Goal: Complete application form

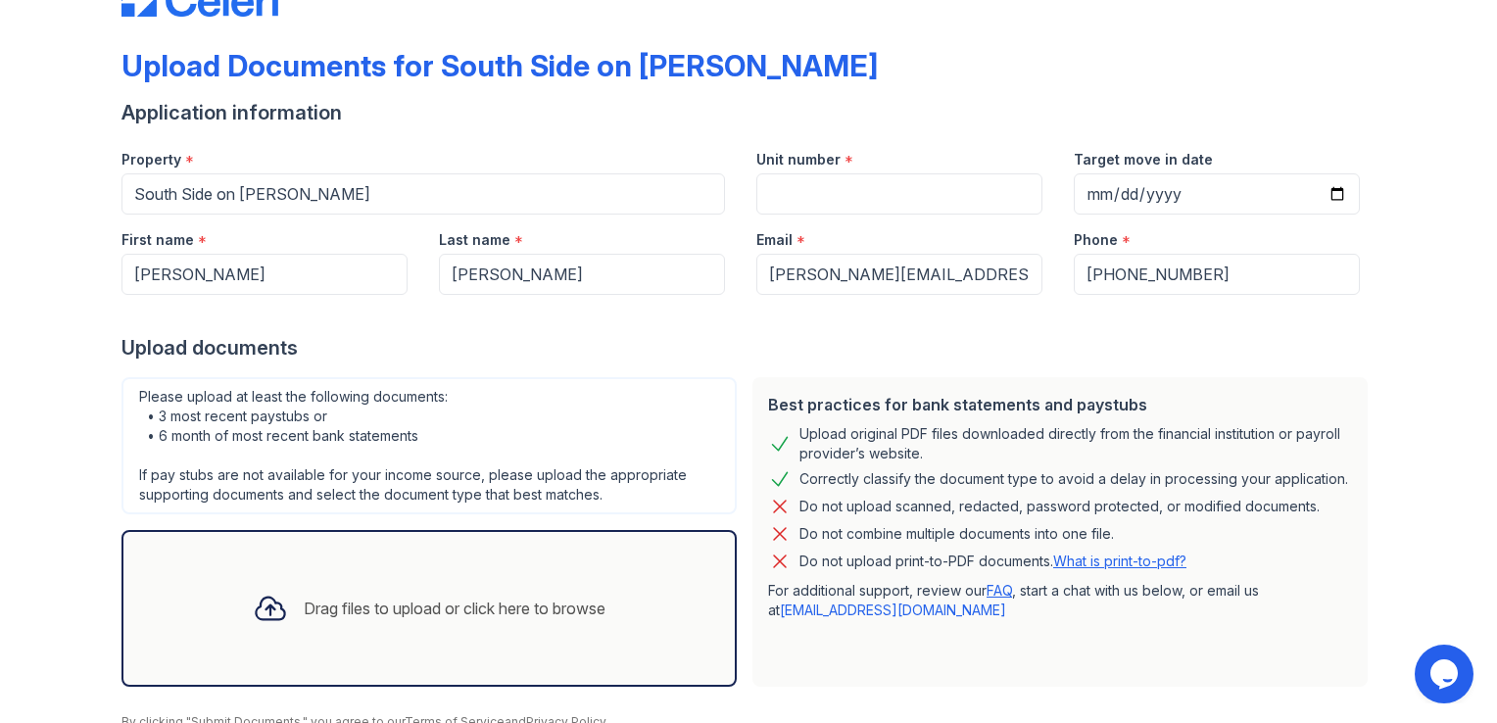
scroll to position [98, 0]
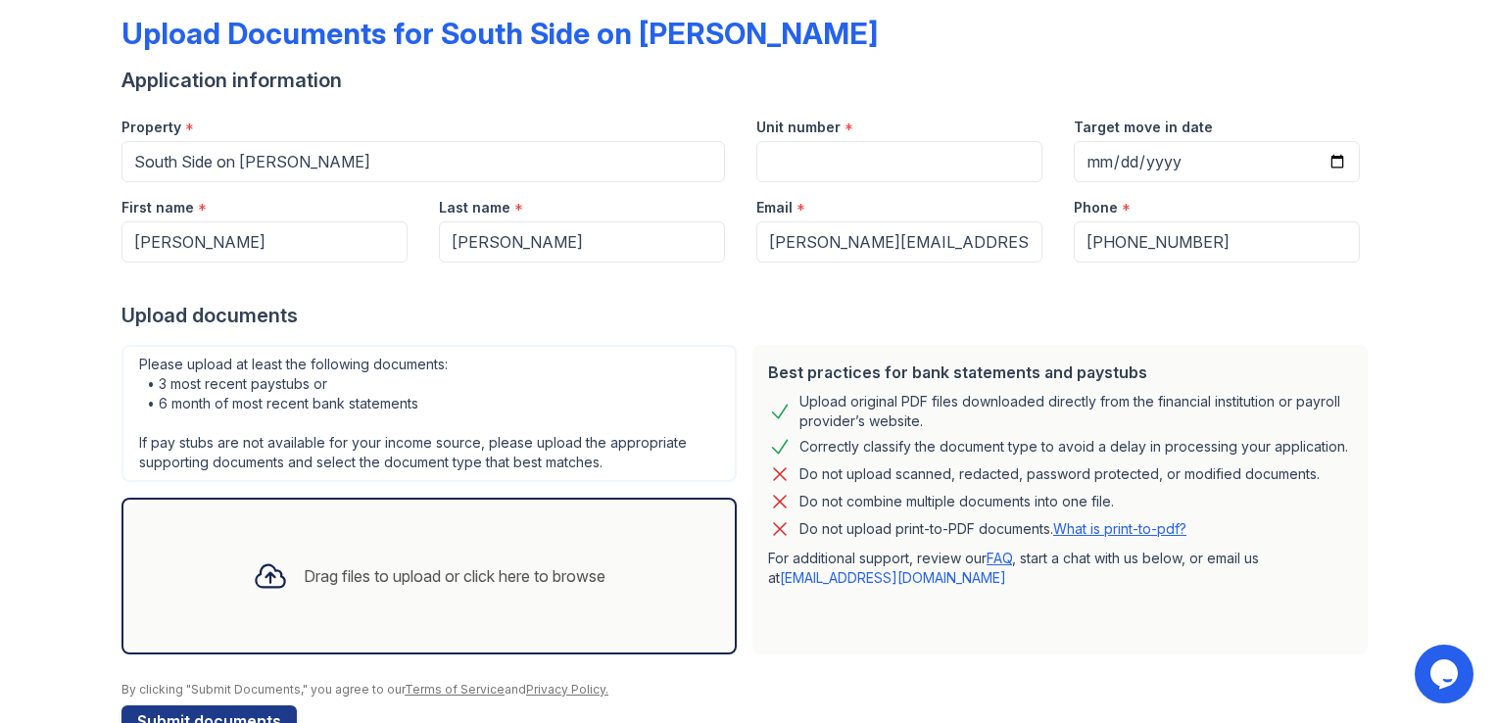
click at [400, 574] on div "Drag files to upload or click here to browse" at bounding box center [455, 576] width 302 height 24
click at [529, 552] on div "Drag files to upload or click here to browse" at bounding box center [429, 576] width 384 height 67
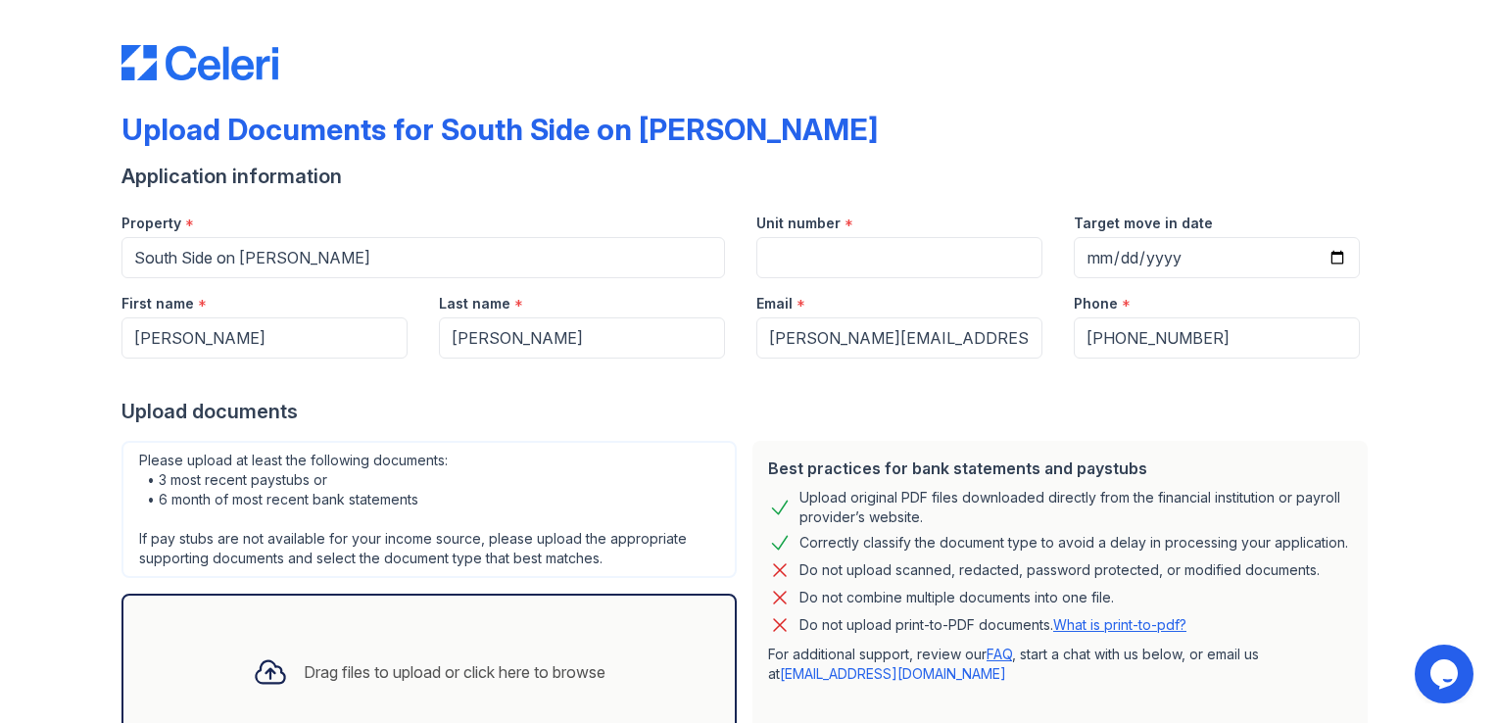
scroll to position [0, 0]
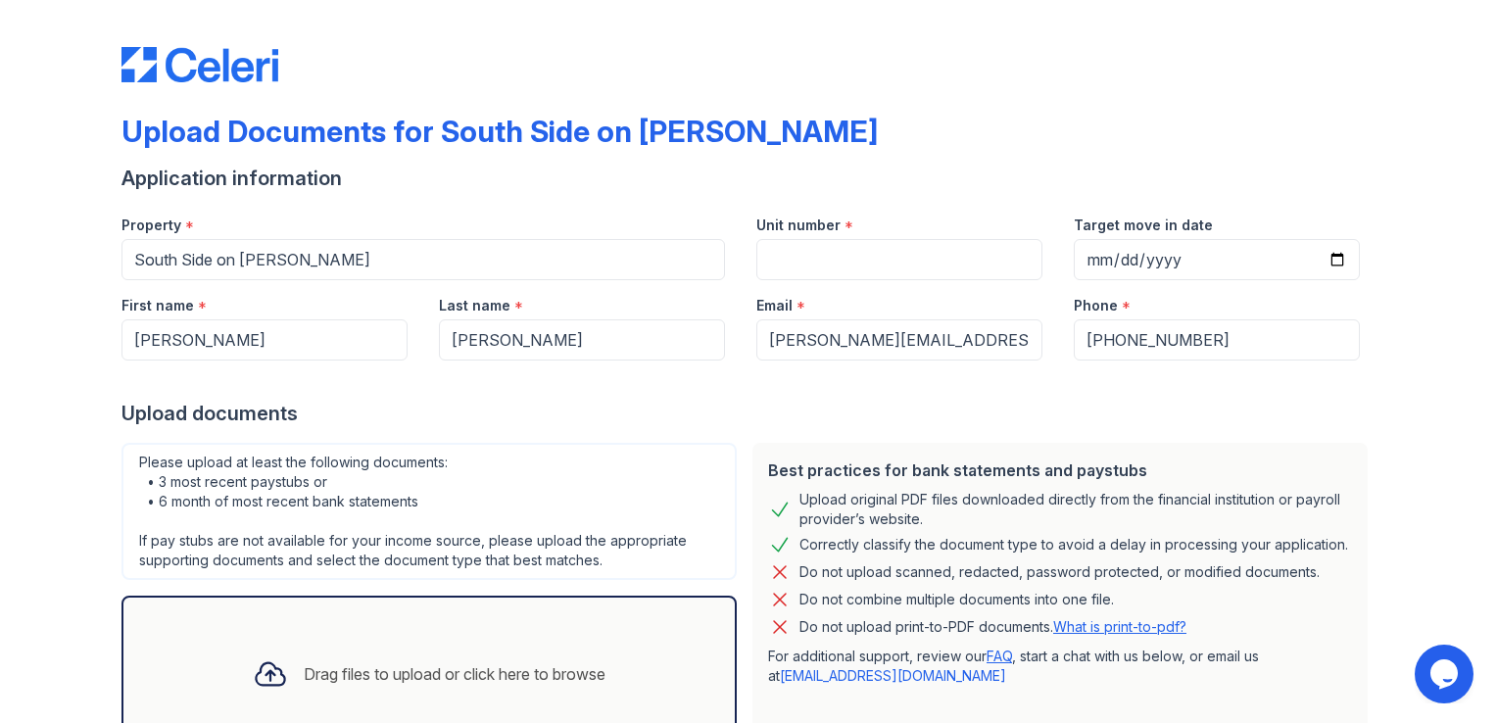
click at [518, 659] on div "Drag files to upload or click here to browse" at bounding box center [429, 674] width 384 height 67
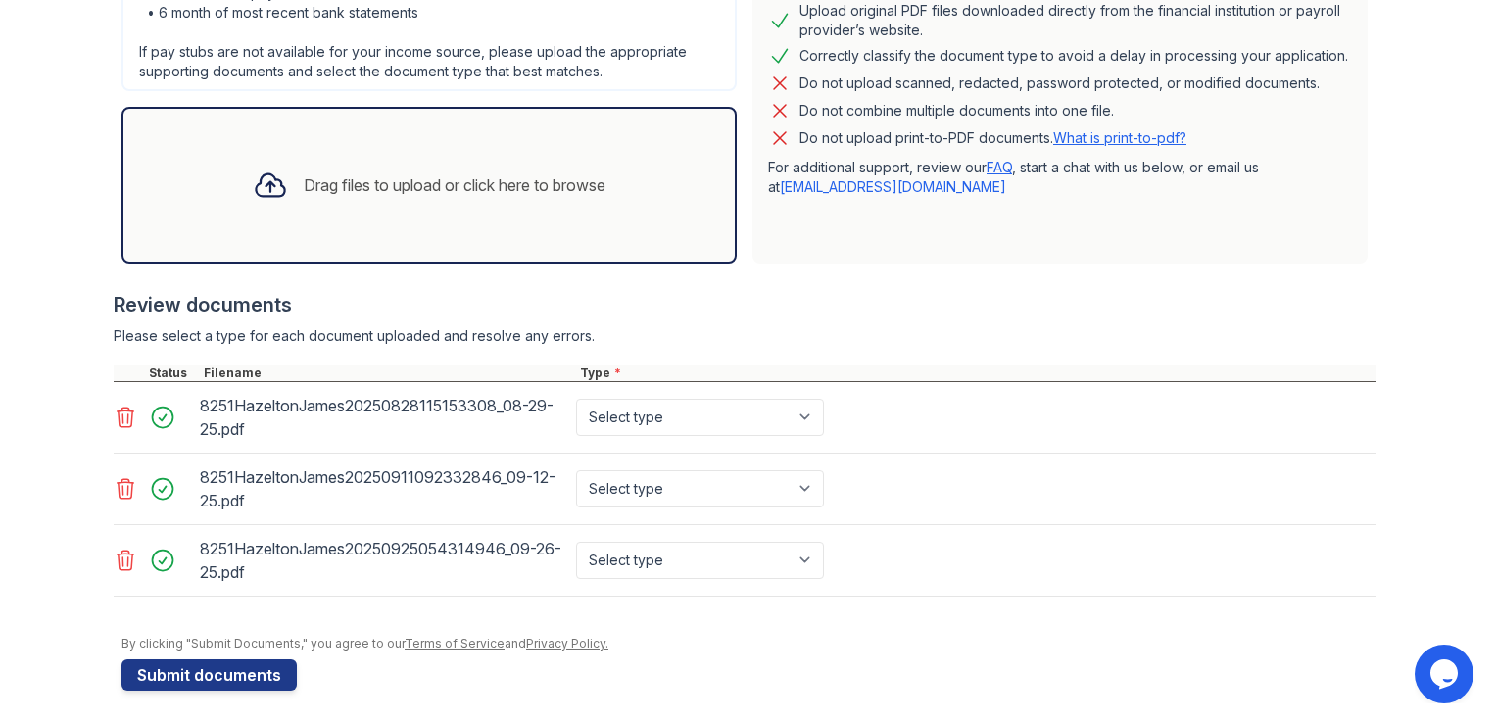
scroll to position [493, 0]
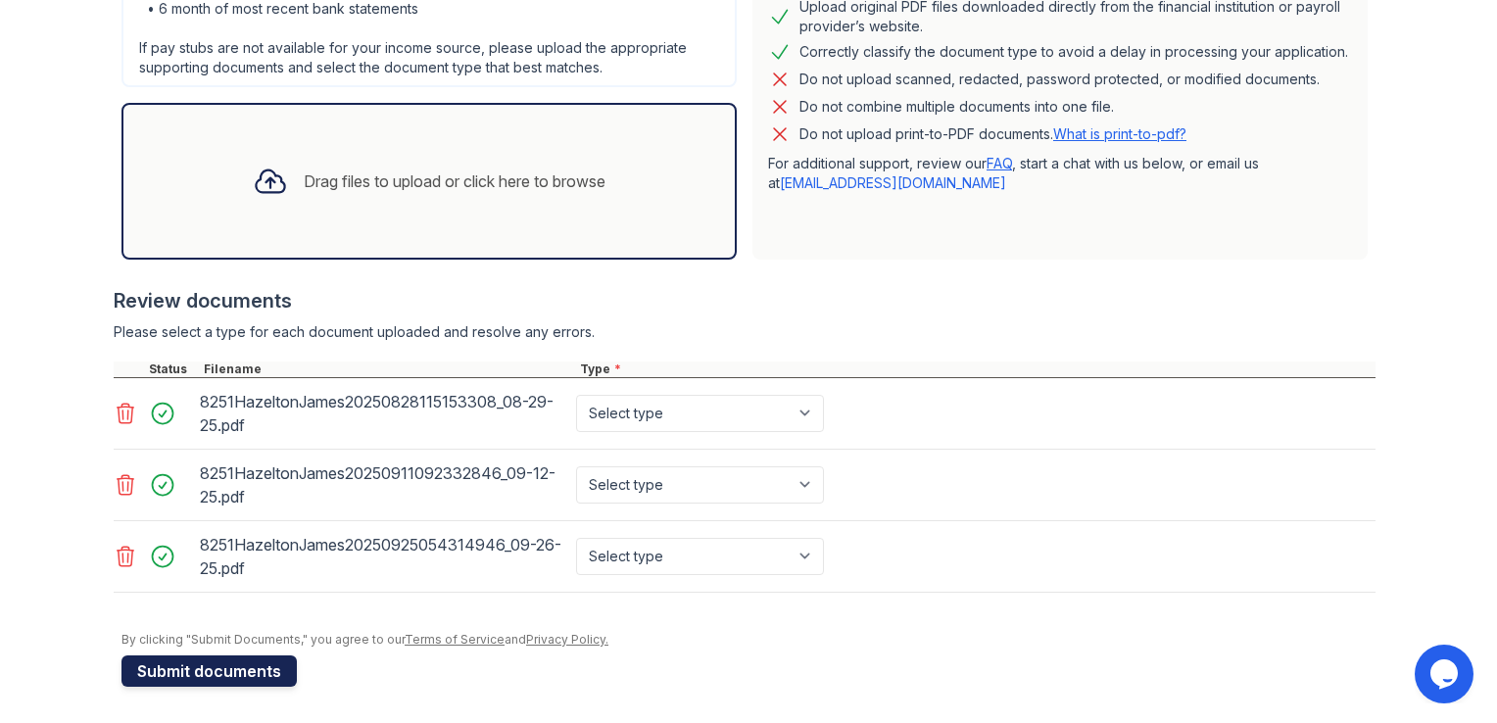
click at [251, 672] on button "Submit documents" at bounding box center [208, 670] width 175 height 31
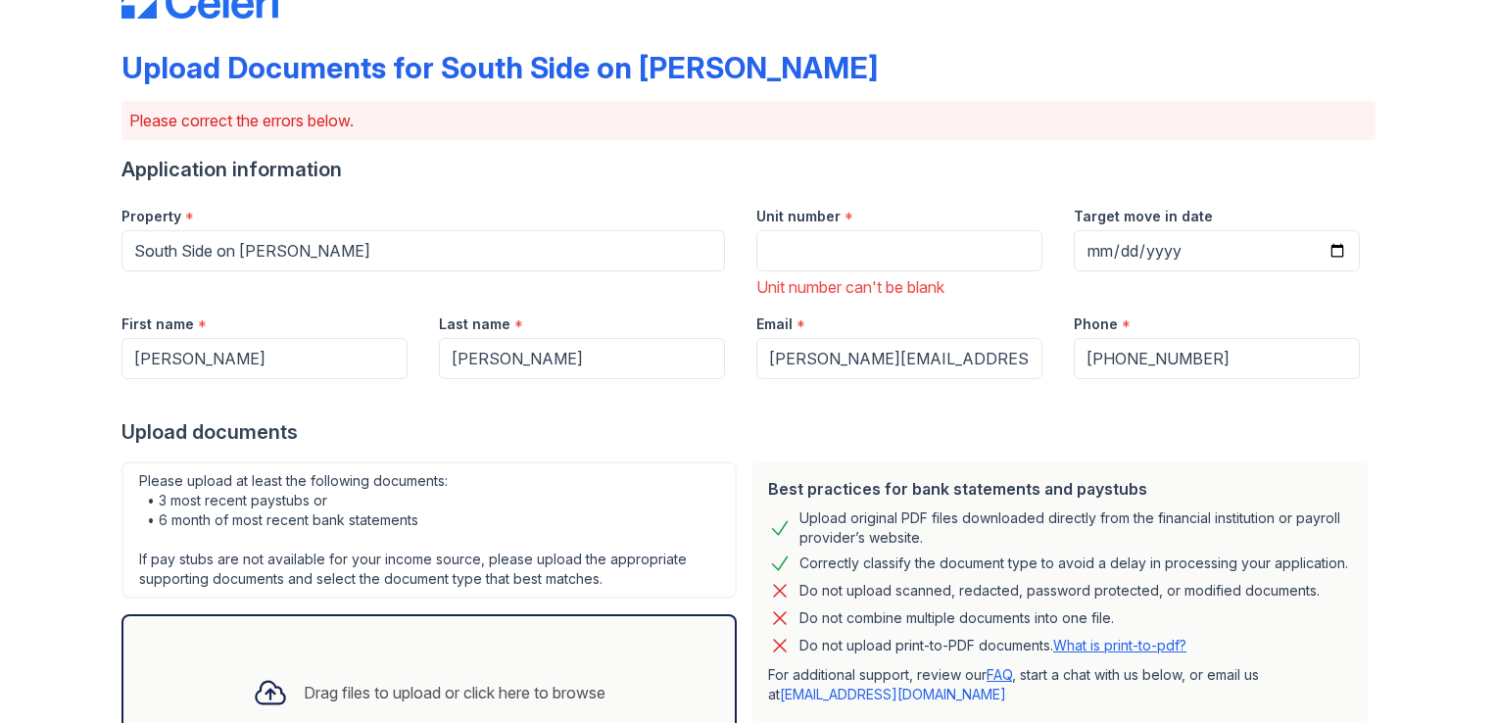
scroll to position [98, 0]
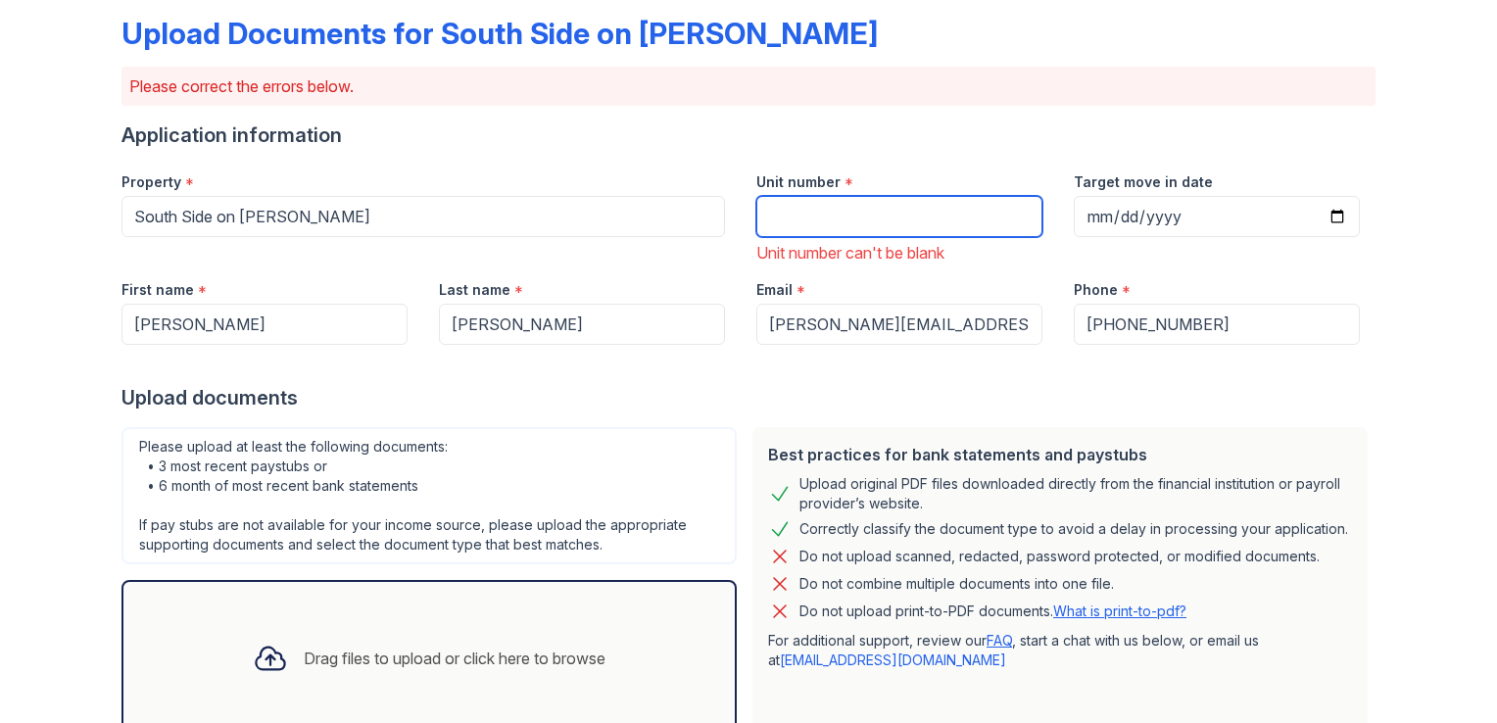
click at [857, 221] on input "Unit number" at bounding box center [899, 216] width 286 height 41
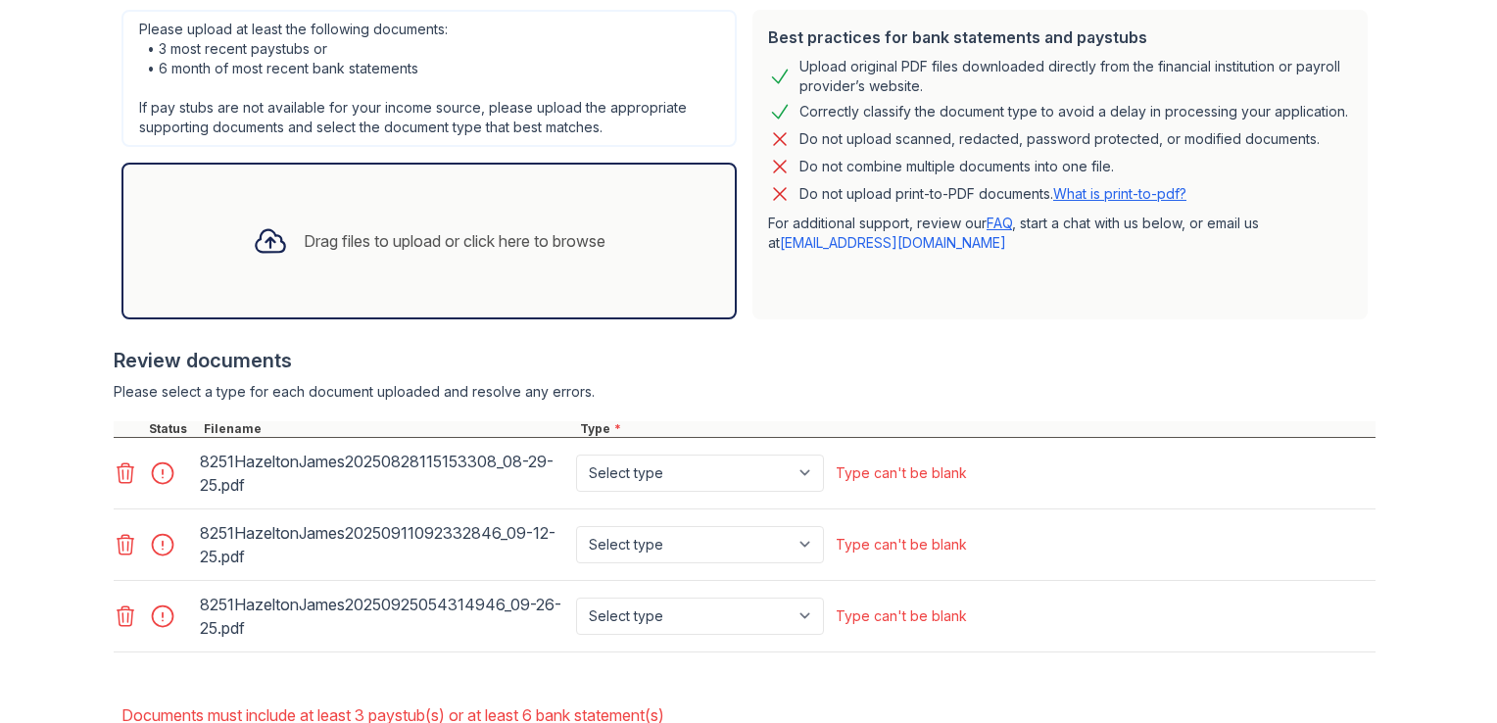
scroll to position [638, 0]
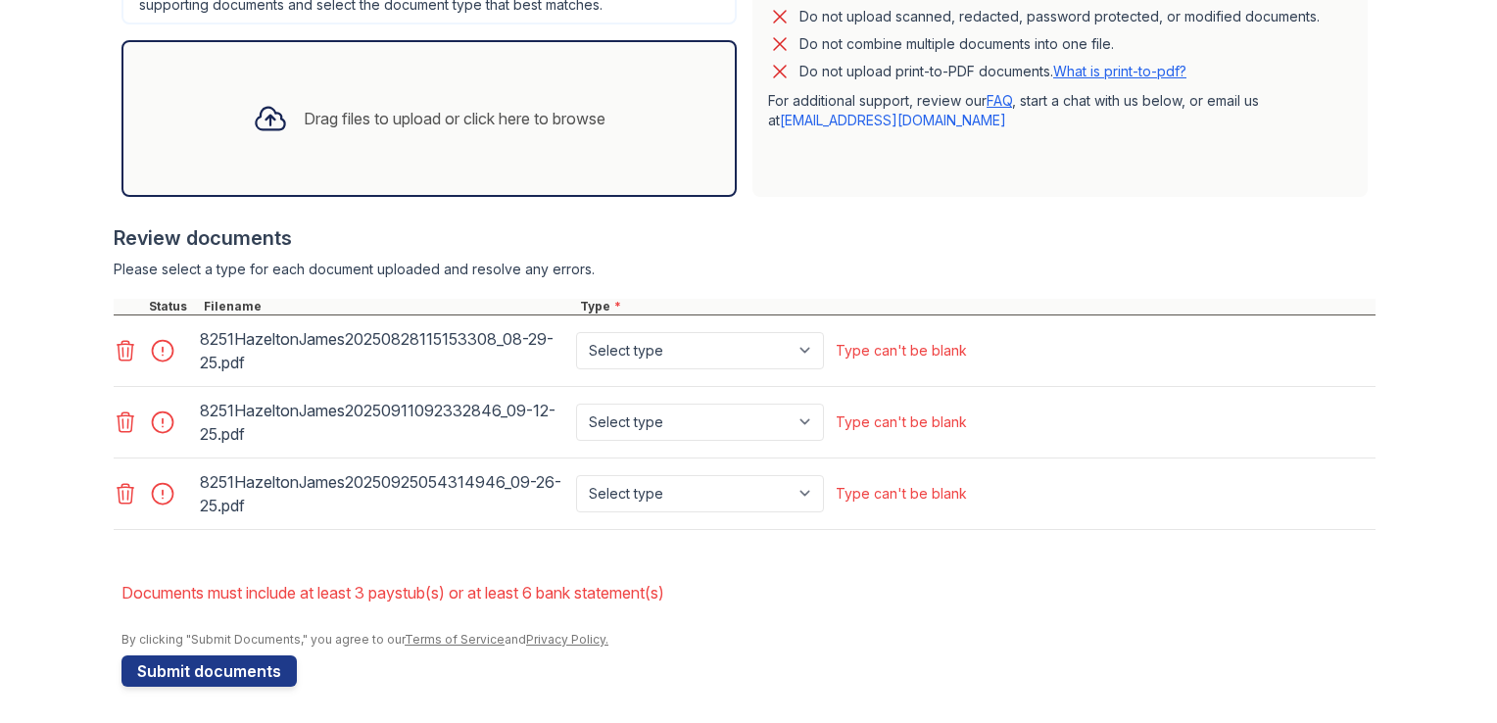
type input "123"
click at [795, 350] on select "Select type Paystub Bank Statement Offer Letter Tax Documents Benefit Award Let…" at bounding box center [700, 350] width 248 height 37
click at [798, 348] on select "Select type Paystub Bank Statement Offer Letter Tax Documents Benefit Award Let…" at bounding box center [700, 350] width 248 height 37
click at [804, 348] on select "Select type Paystub Bank Statement Offer Letter Tax Documents Benefit Award Let…" at bounding box center [700, 350] width 248 height 37
select select "paystub"
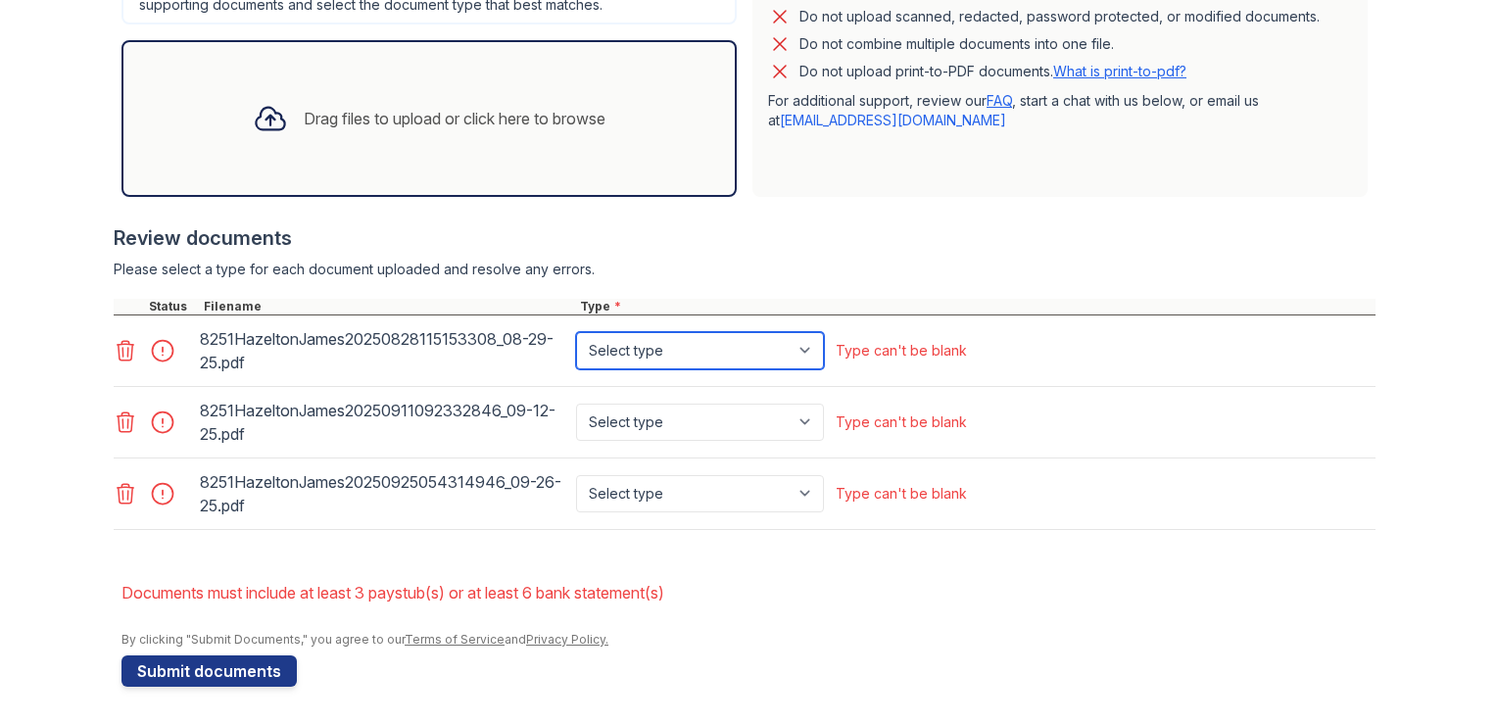
click at [576, 332] on select "Select type Paystub Bank Statement Offer Letter Tax Documents Benefit Award Let…" at bounding box center [700, 350] width 248 height 37
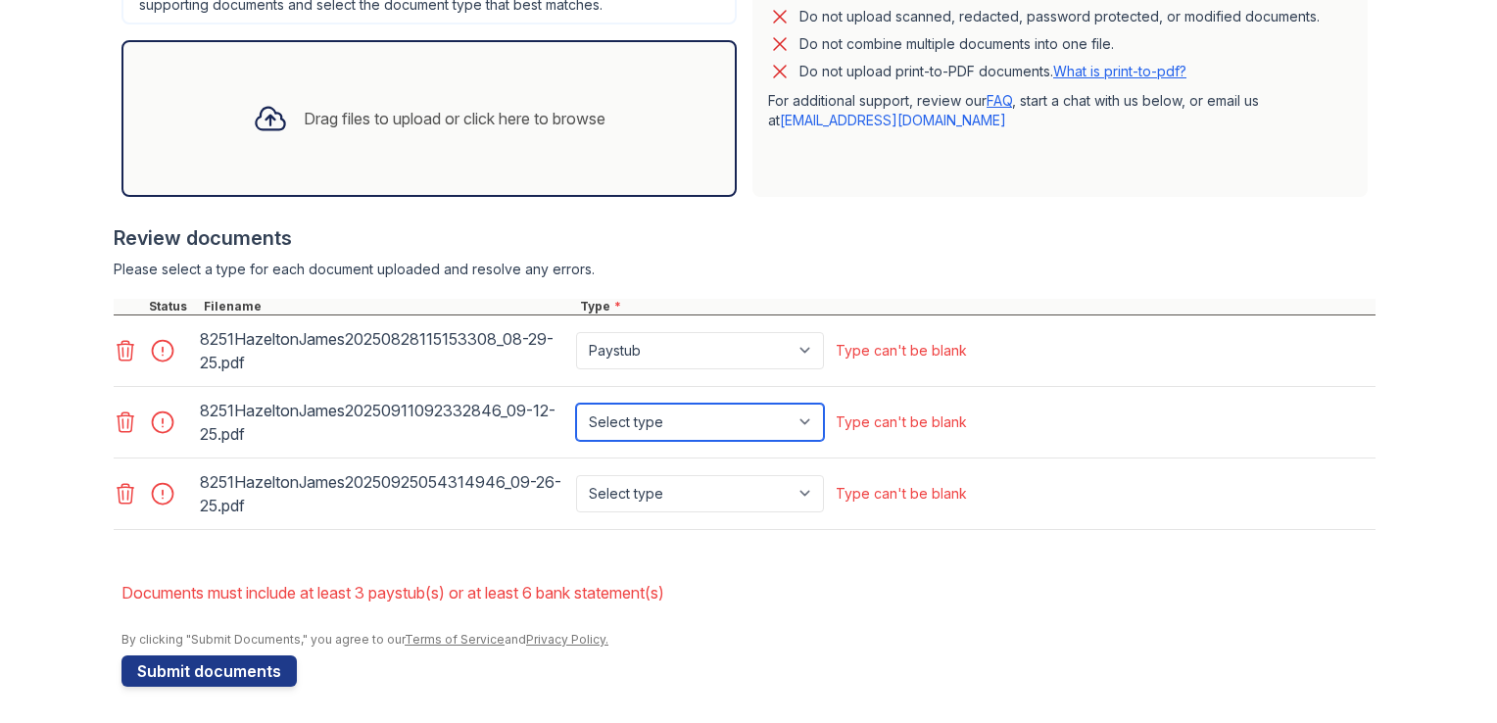
click at [802, 417] on select "Select type Paystub Bank Statement Offer Letter Tax Documents Benefit Award Let…" at bounding box center [700, 422] width 248 height 37
select select "paystub"
click at [576, 404] on select "Select type Paystub Bank Statement Offer Letter Tax Documents Benefit Award Let…" at bounding box center [700, 422] width 248 height 37
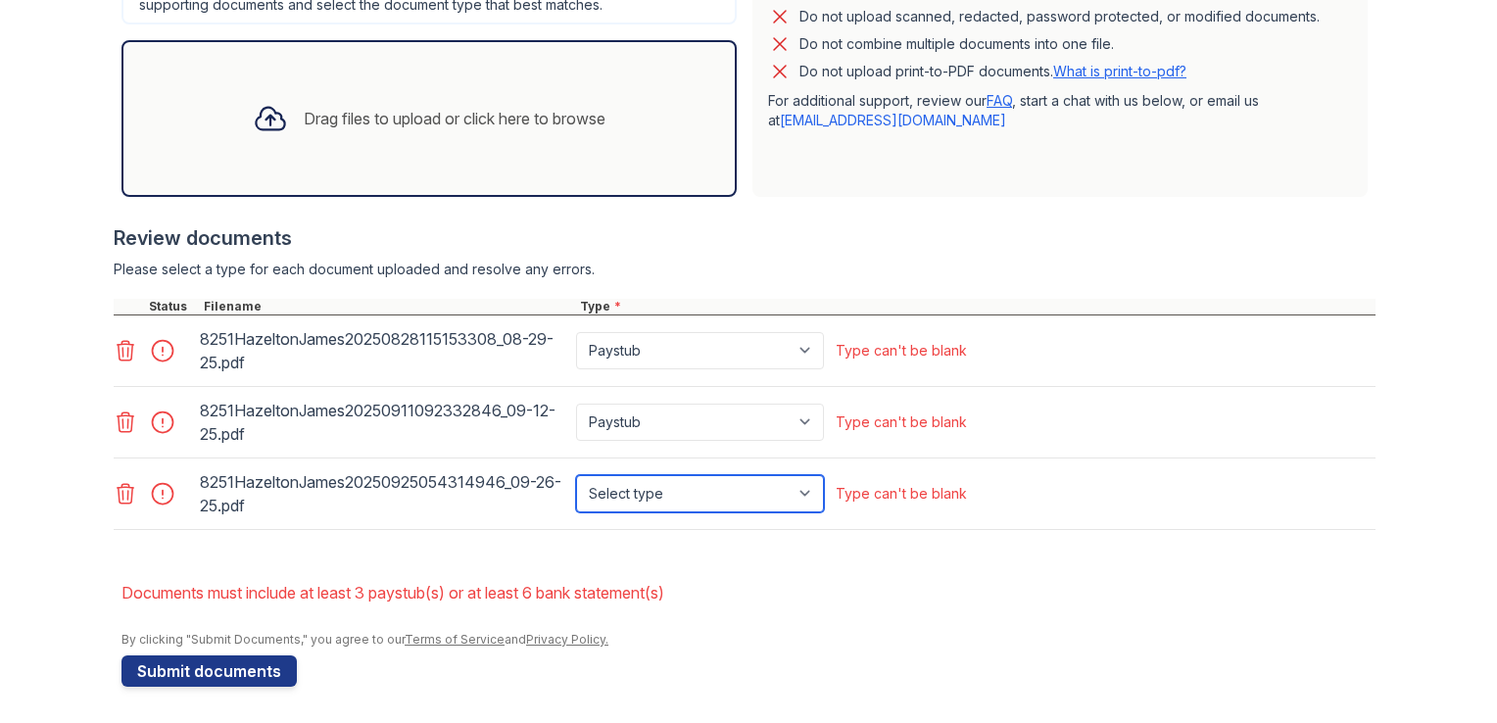
click at [799, 488] on select "Select type Paystub Bank Statement Offer Letter Tax Documents Benefit Award Let…" at bounding box center [700, 493] width 248 height 37
select select "paystub"
click at [576, 475] on select "Select type Paystub Bank Statement Offer Letter Tax Documents Benefit Award Let…" at bounding box center [700, 493] width 248 height 37
click at [797, 592] on li "Documents must include at least 3 paystub(s) or at least 6 bank statement(s)" at bounding box center [748, 592] width 1254 height 39
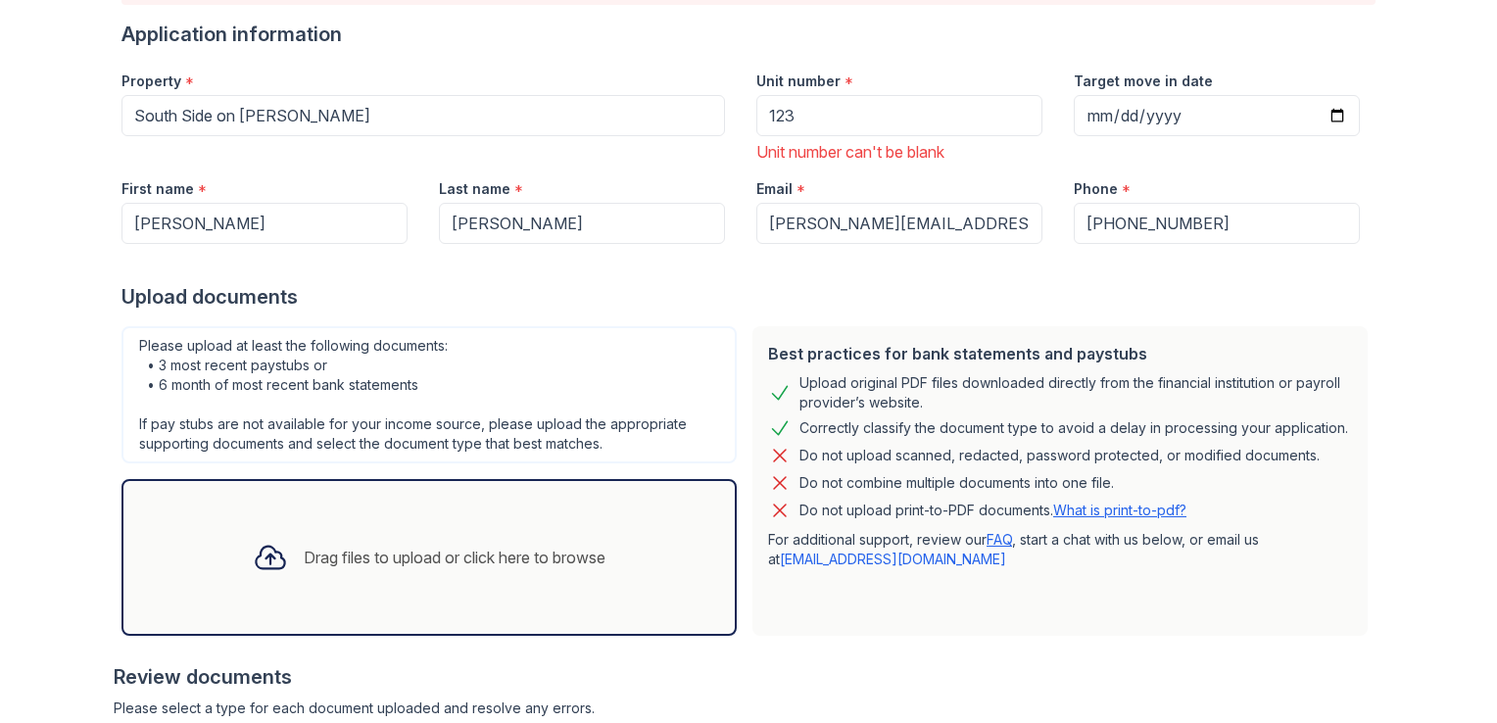
scroll to position [0, 0]
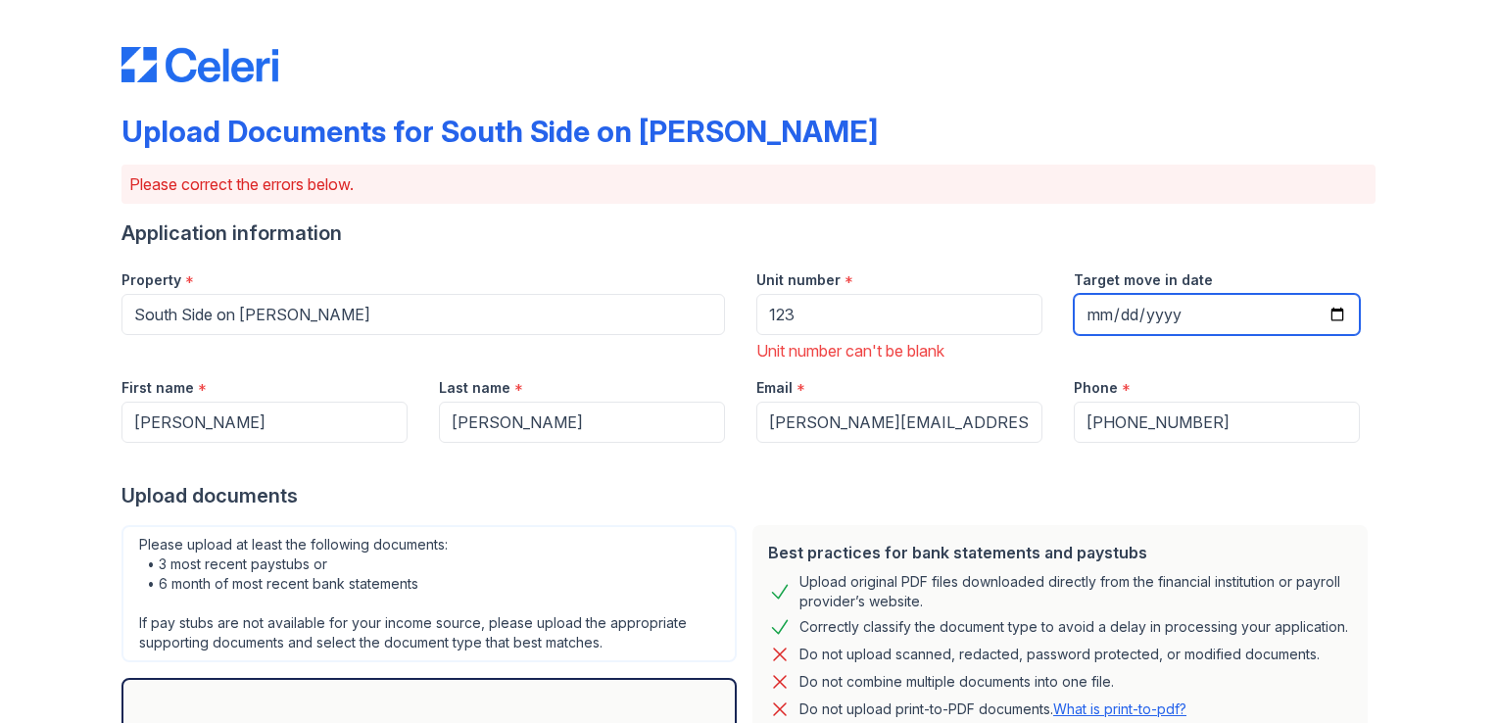
click at [1332, 311] on input "Target move in date" at bounding box center [1217, 314] width 286 height 41
type input "[DATE]"
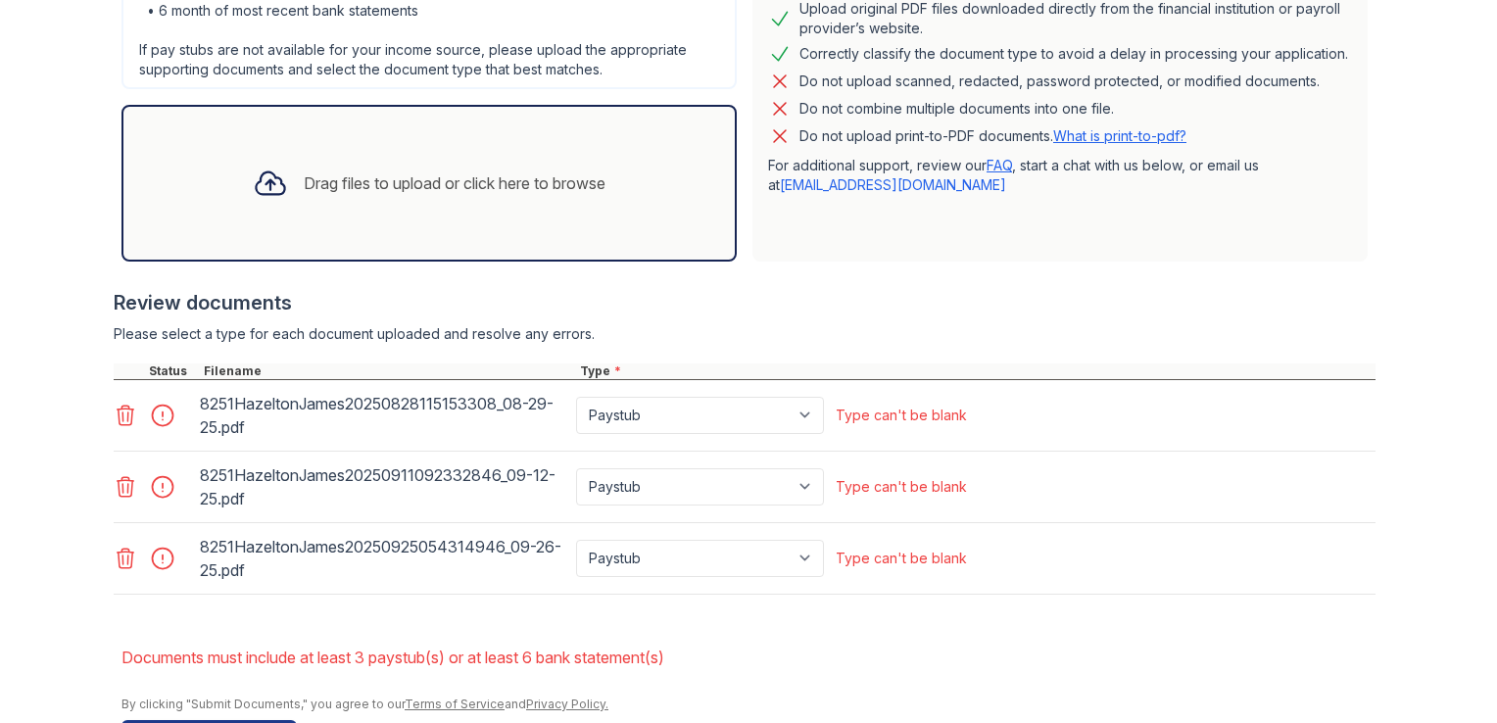
scroll to position [638, 0]
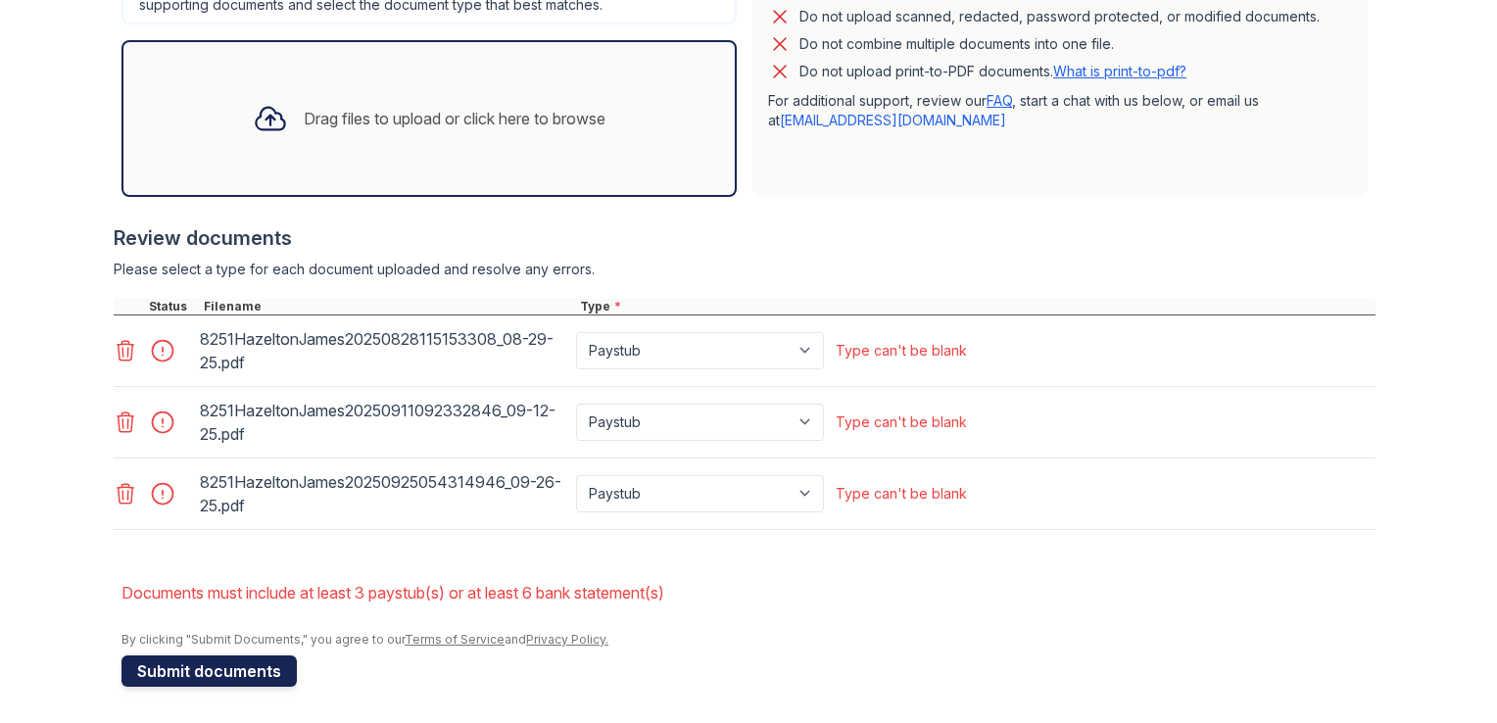
click at [254, 661] on button "Submit documents" at bounding box center [208, 670] width 175 height 31
